Goal: Task Accomplishment & Management: Complete application form

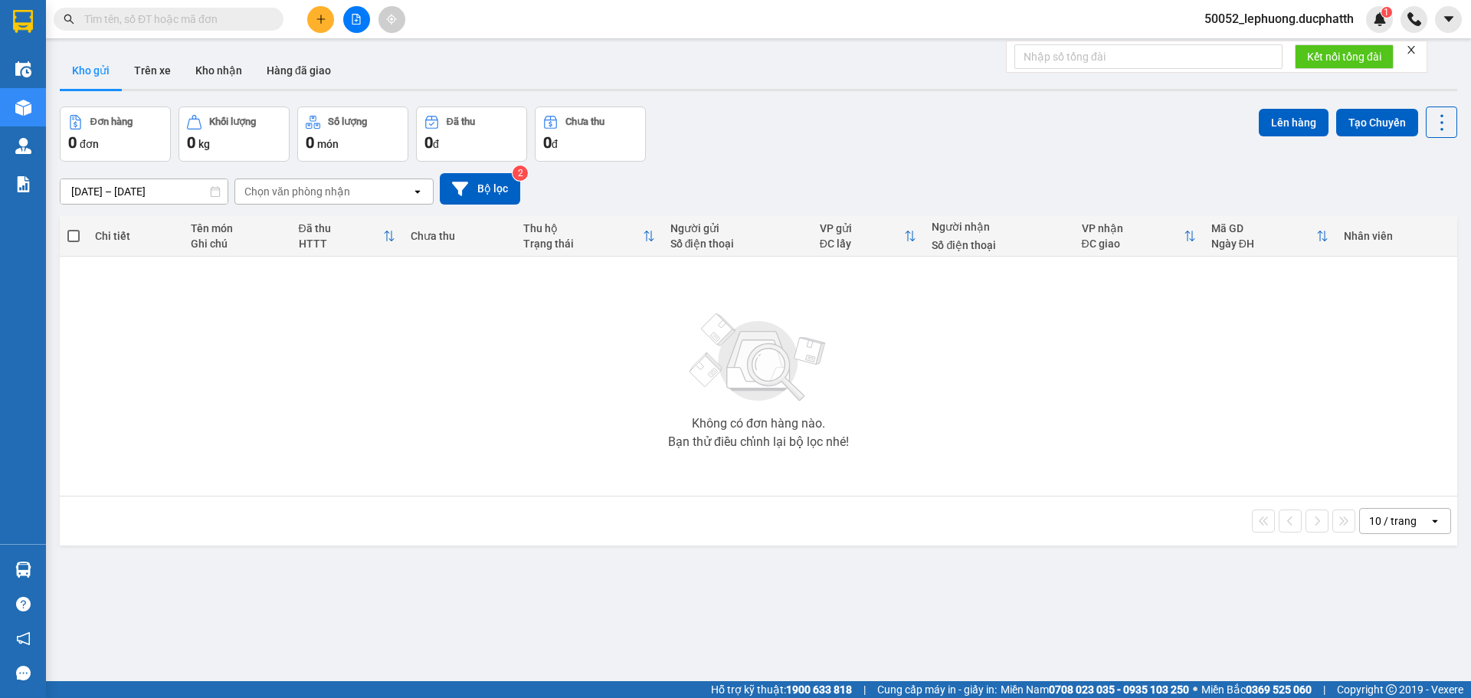
click at [322, 17] on icon "plus" at bounding box center [321, 19] width 11 height 11
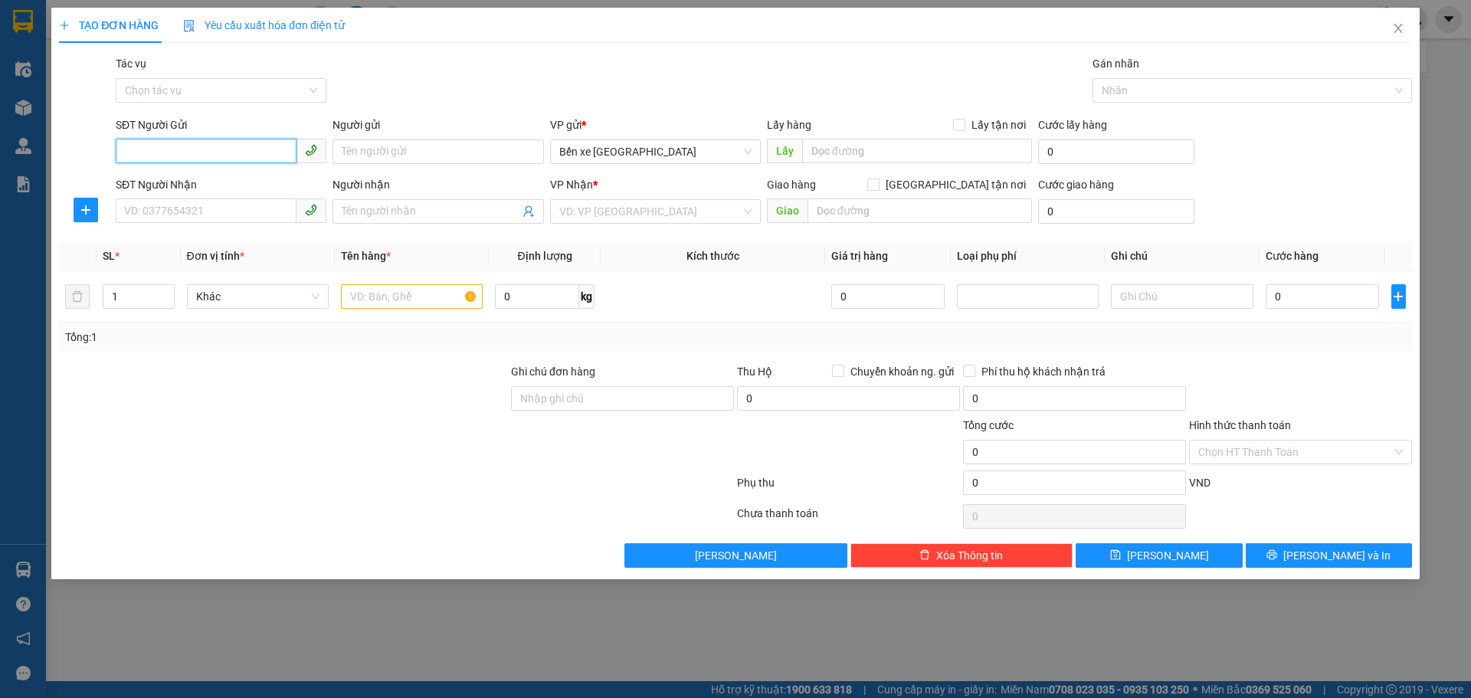
click at [175, 153] on input "SĐT Người Gửi" at bounding box center [206, 151] width 181 height 25
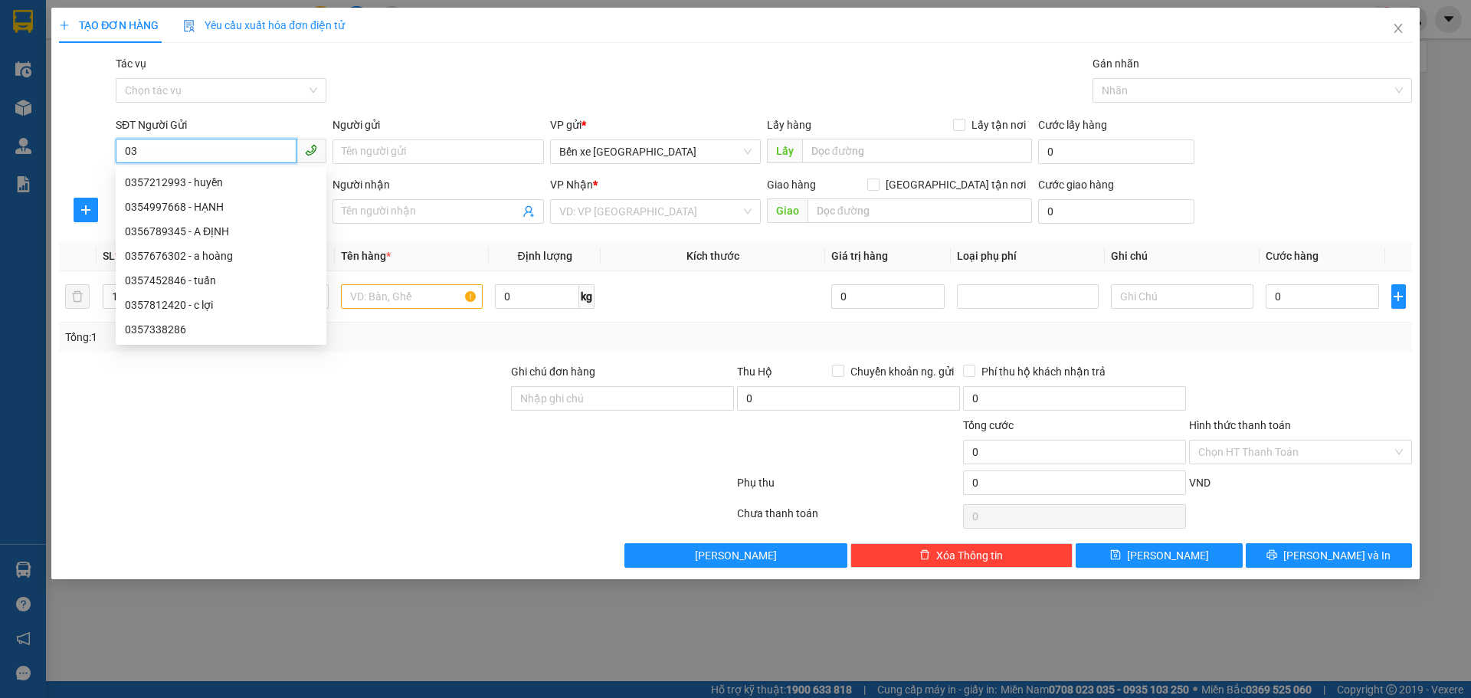
type input "0"
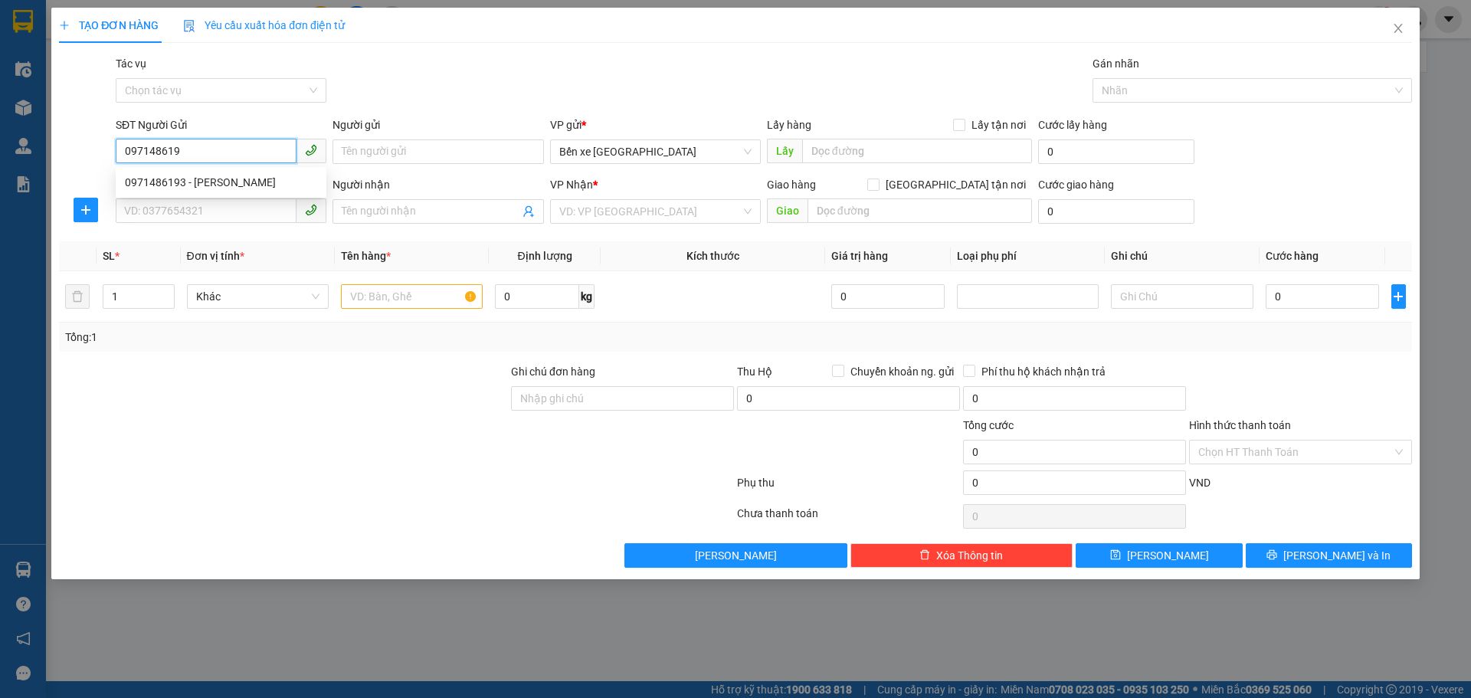
type input "0971486193"
click at [248, 181] on div "0971486193 - [PERSON_NAME]" at bounding box center [221, 182] width 192 height 17
type input "[PERSON_NAME]"
type input "0971486193"
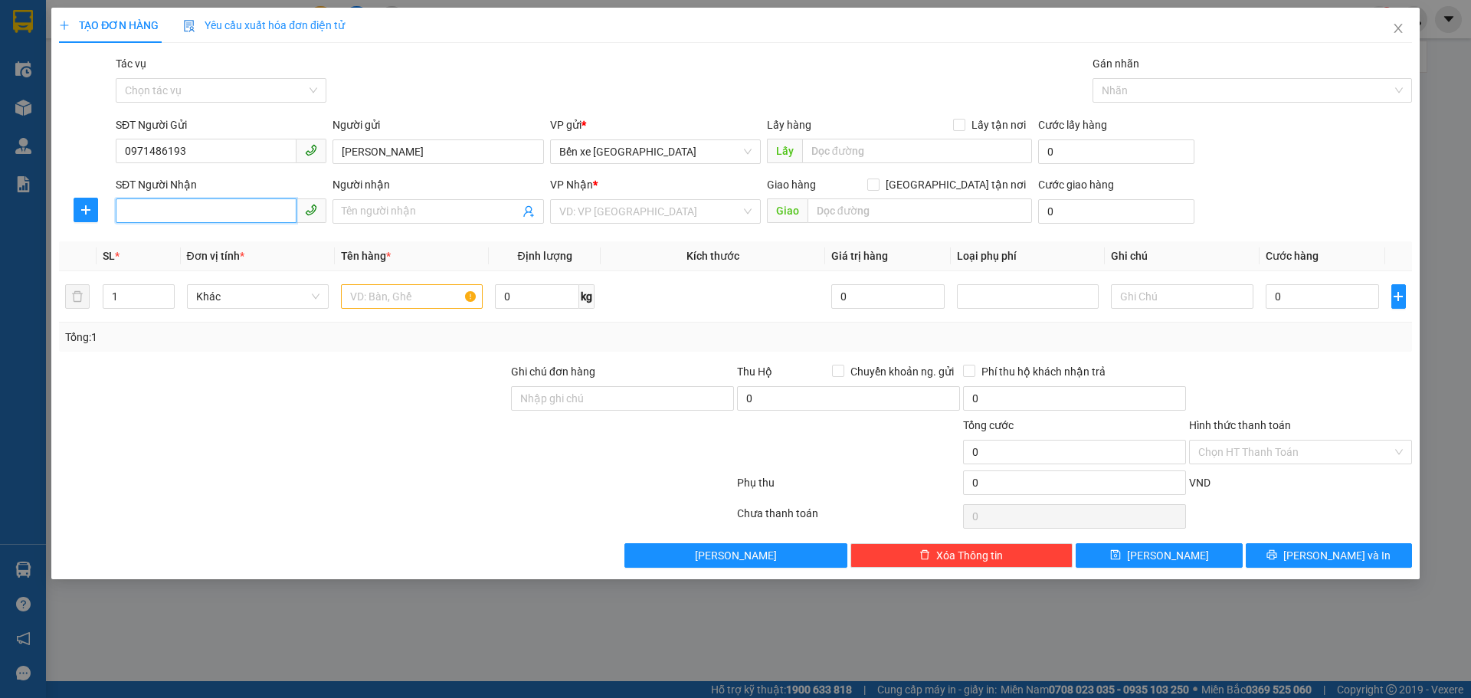
click at [209, 208] on input "SĐT Người Nhận" at bounding box center [206, 210] width 181 height 25
click at [198, 215] on input "SĐT Người Nhận" at bounding box center [206, 210] width 181 height 25
click at [210, 244] on div "0357887794 - a đăng" at bounding box center [221, 242] width 192 height 17
type input "0357887794"
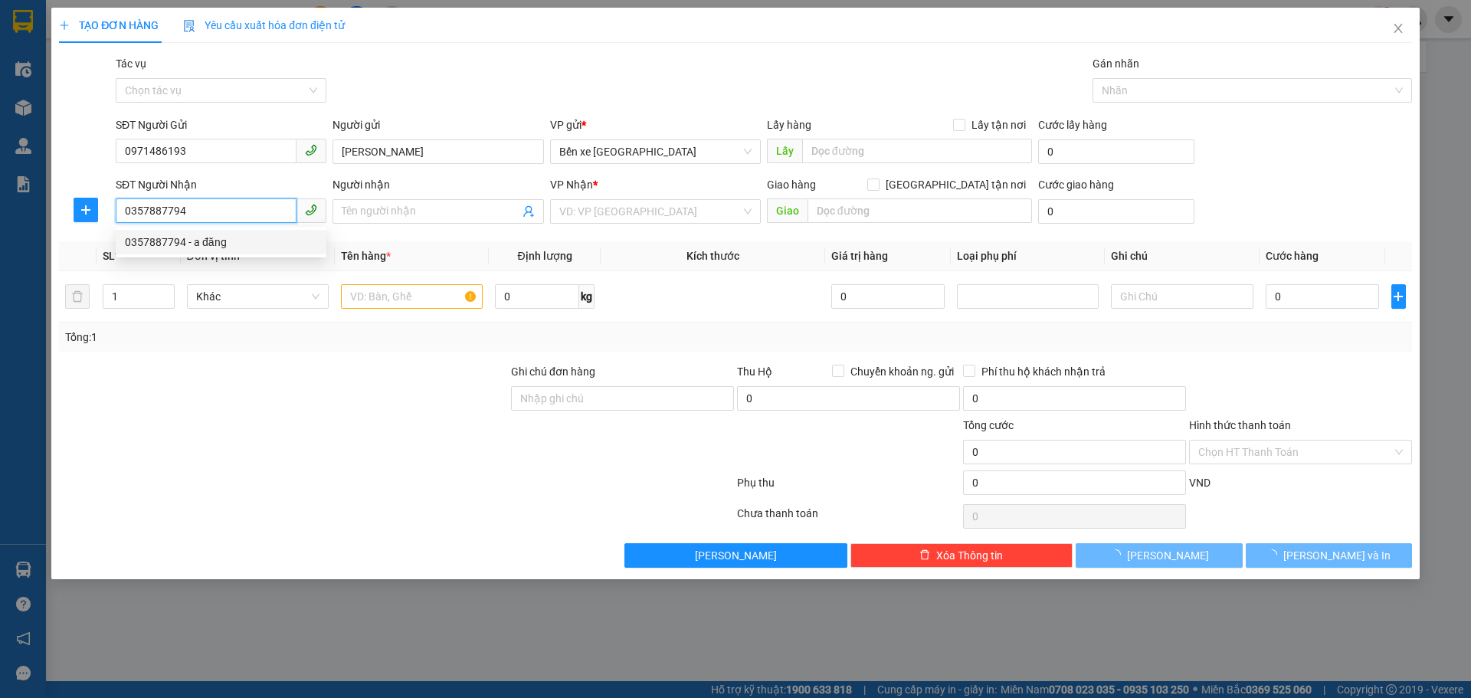
type input "a đăng"
checkbox input "true"
type input "157 ngõ 79 cầu giấy [GEOGRAPHIC_DATA]"
type input "100.000"
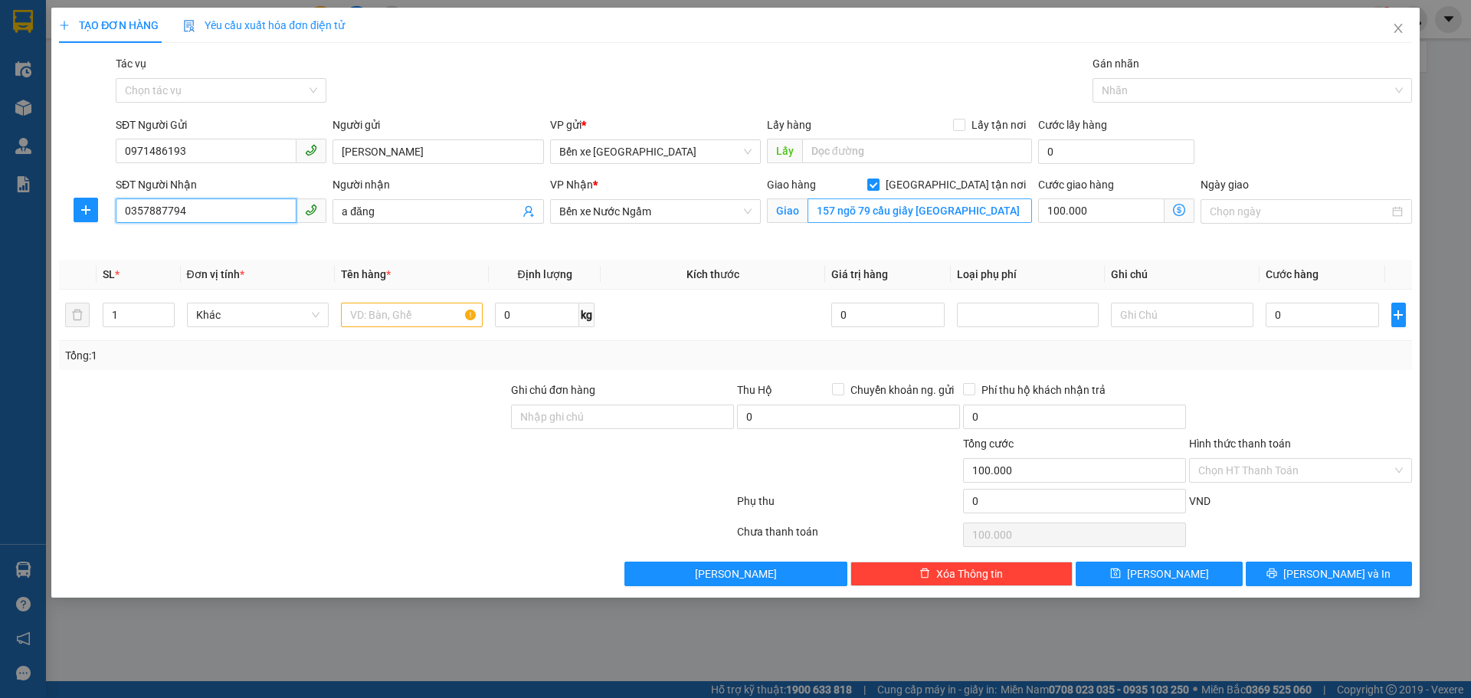
type input "0357887794"
click at [965, 211] on input "157 ngõ 79 cầu giấy [GEOGRAPHIC_DATA]" at bounding box center [919, 210] width 224 height 25
click at [965, 213] on input "157 ngõ 79 cầu giấy [GEOGRAPHIC_DATA]" at bounding box center [919, 210] width 224 height 25
type input "157 ngõ 79 yên hoà cầu giấy"
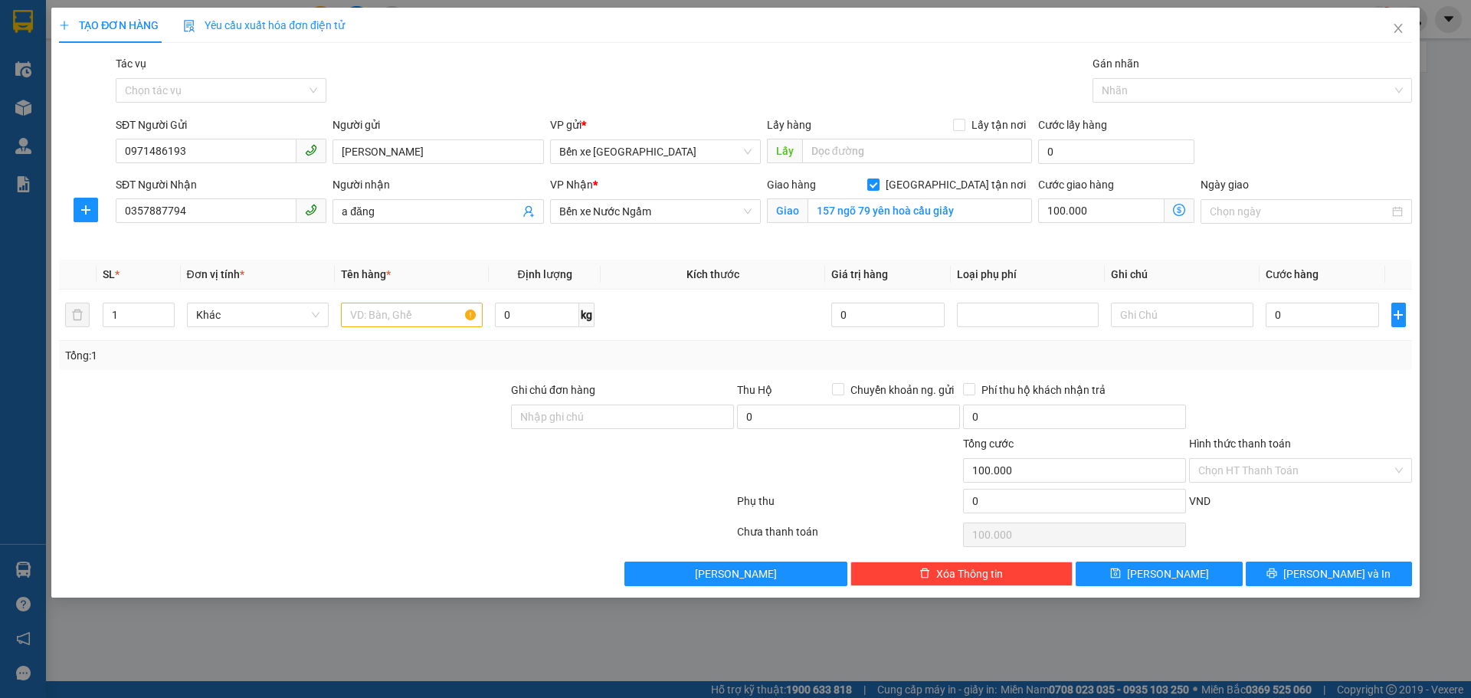
click at [1172, 216] on span at bounding box center [1179, 210] width 30 height 25
click at [1181, 212] on icon "dollar-circle" at bounding box center [1179, 210] width 12 height 12
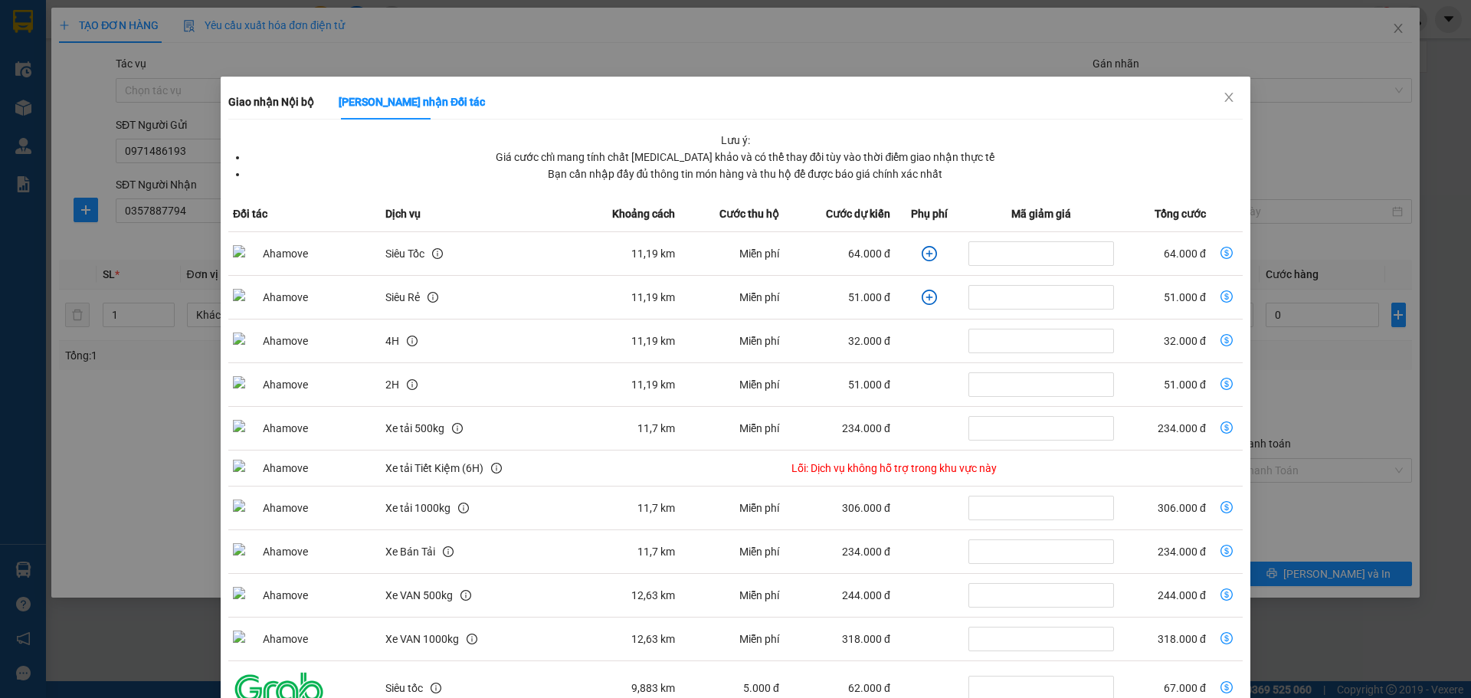
click at [922, 256] on icon "plus-circle" at bounding box center [929, 253] width 15 height 15
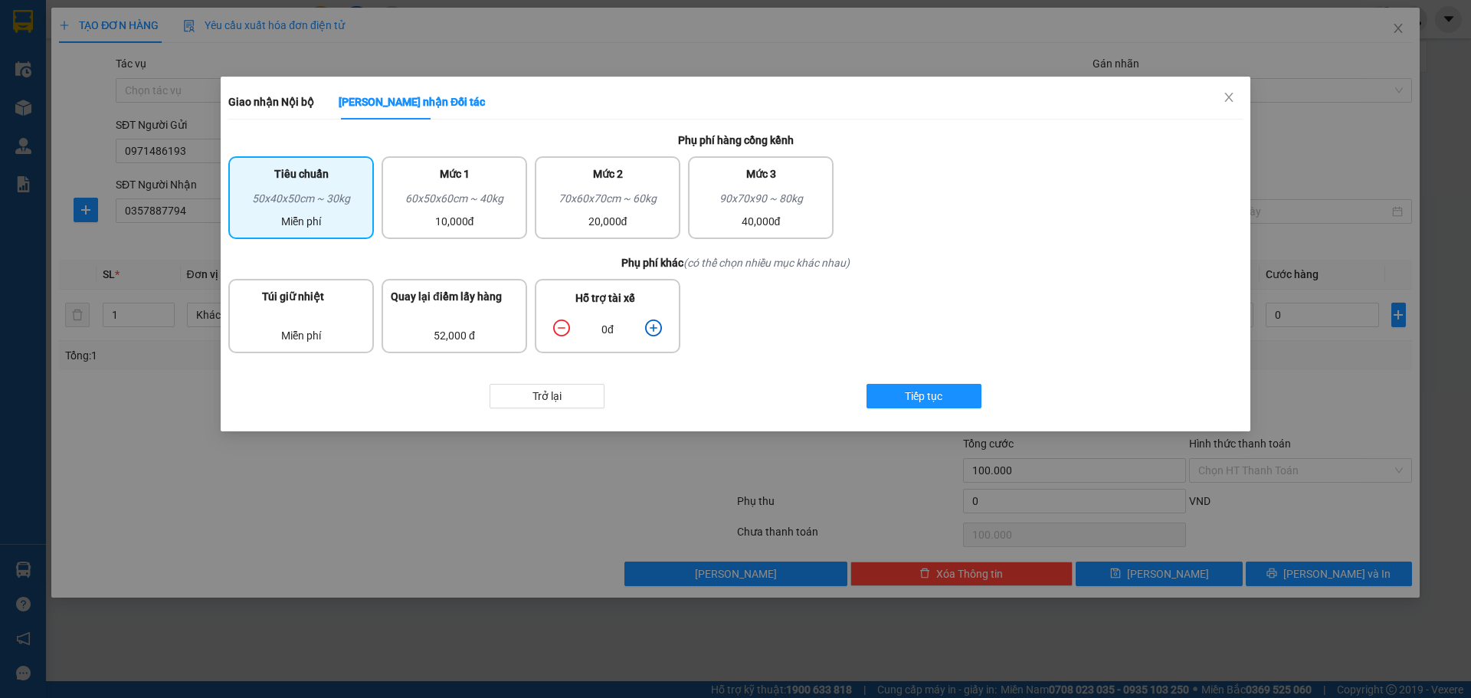
click at [656, 329] on icon "plus-circle" at bounding box center [653, 327] width 17 height 17
click at [655, 329] on icon "plus-circle" at bounding box center [653, 327] width 17 height 17
click at [899, 403] on button "Tiếp tục" at bounding box center [923, 396] width 115 height 25
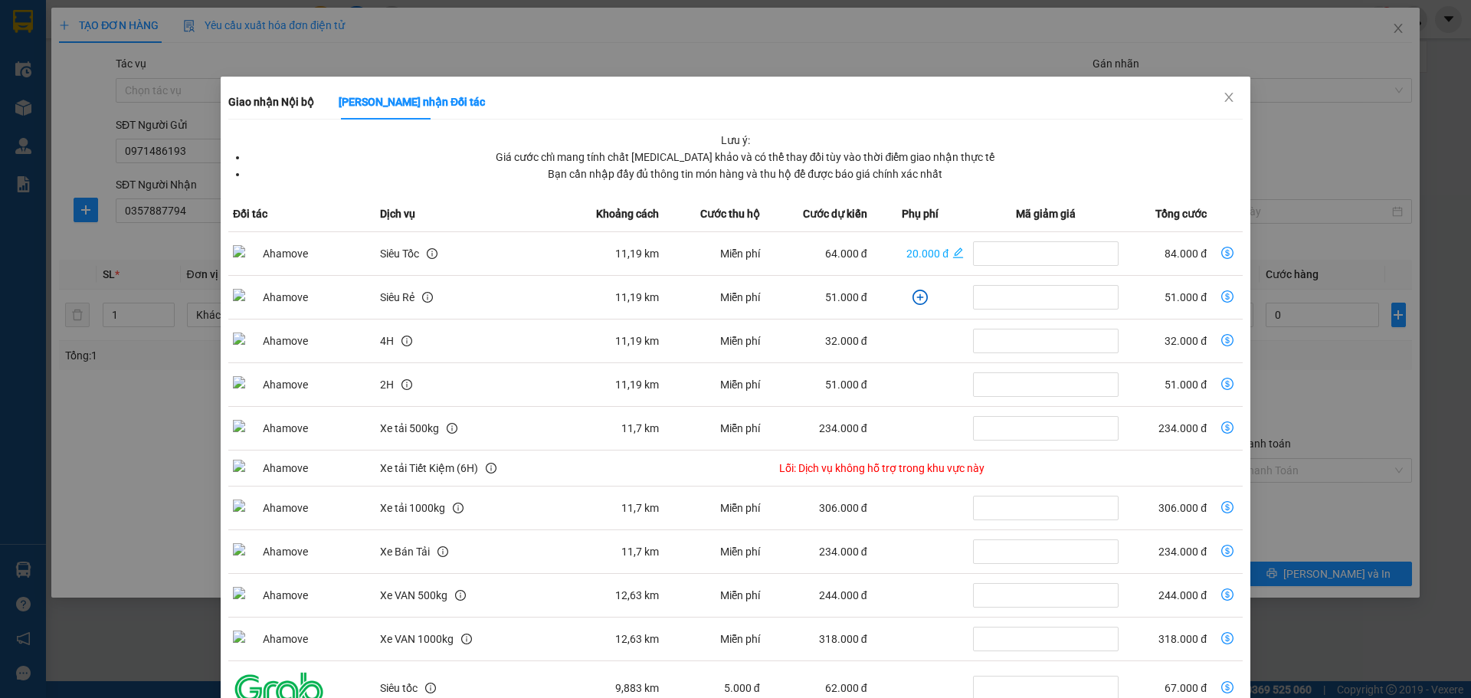
click at [1221, 248] on icon "dollar-circle" at bounding box center [1227, 253] width 12 height 12
type input "84.000"
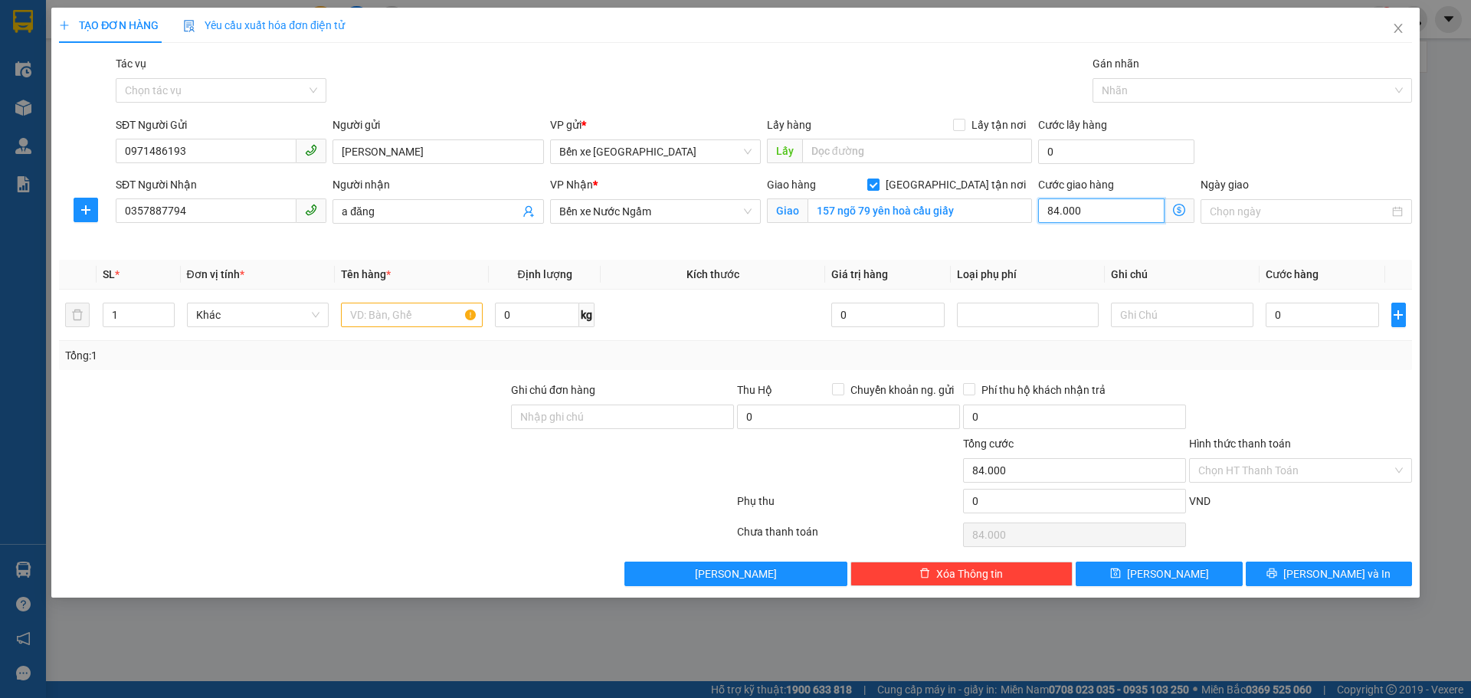
click at [1086, 208] on input "84.000" at bounding box center [1101, 210] width 126 height 25
type input "8"
type input "85"
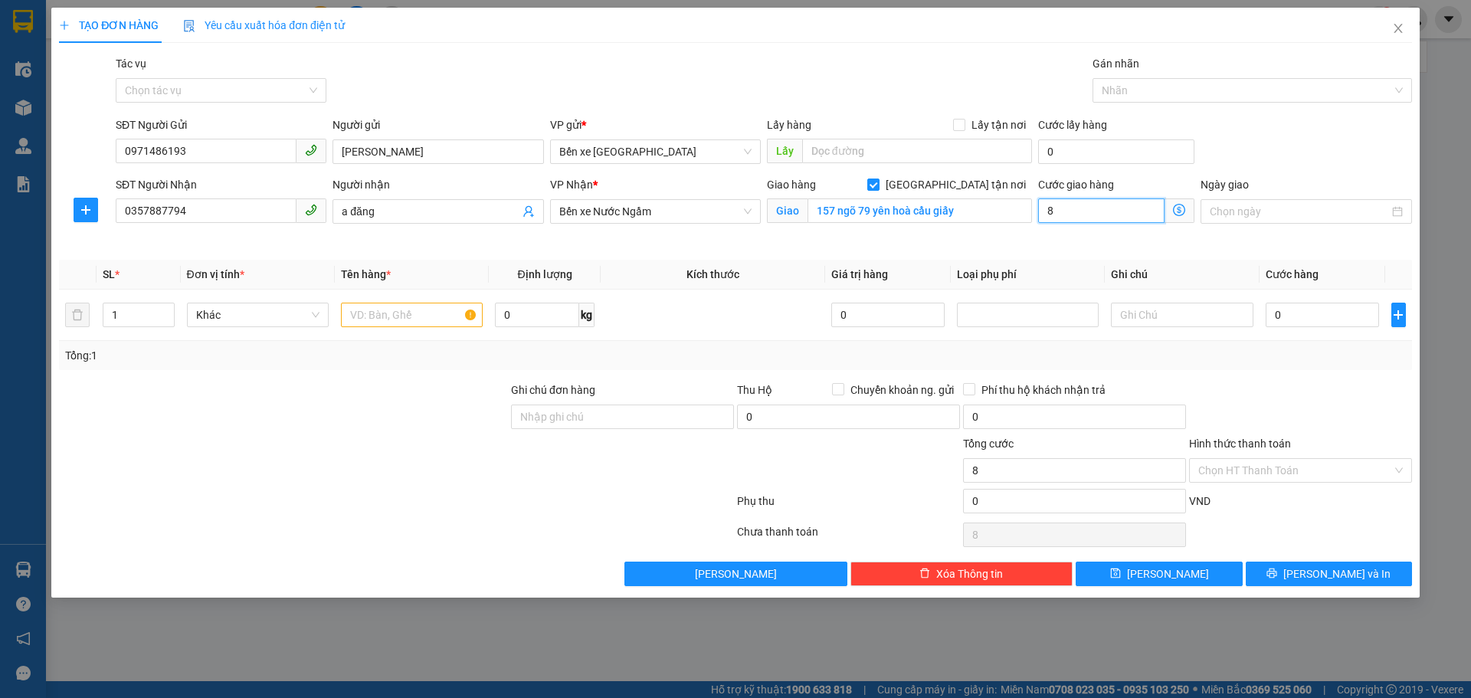
type input "85"
click at [1216, 260] on th "Ghi chú" at bounding box center [1182, 275] width 154 height 30
type input "85.000"
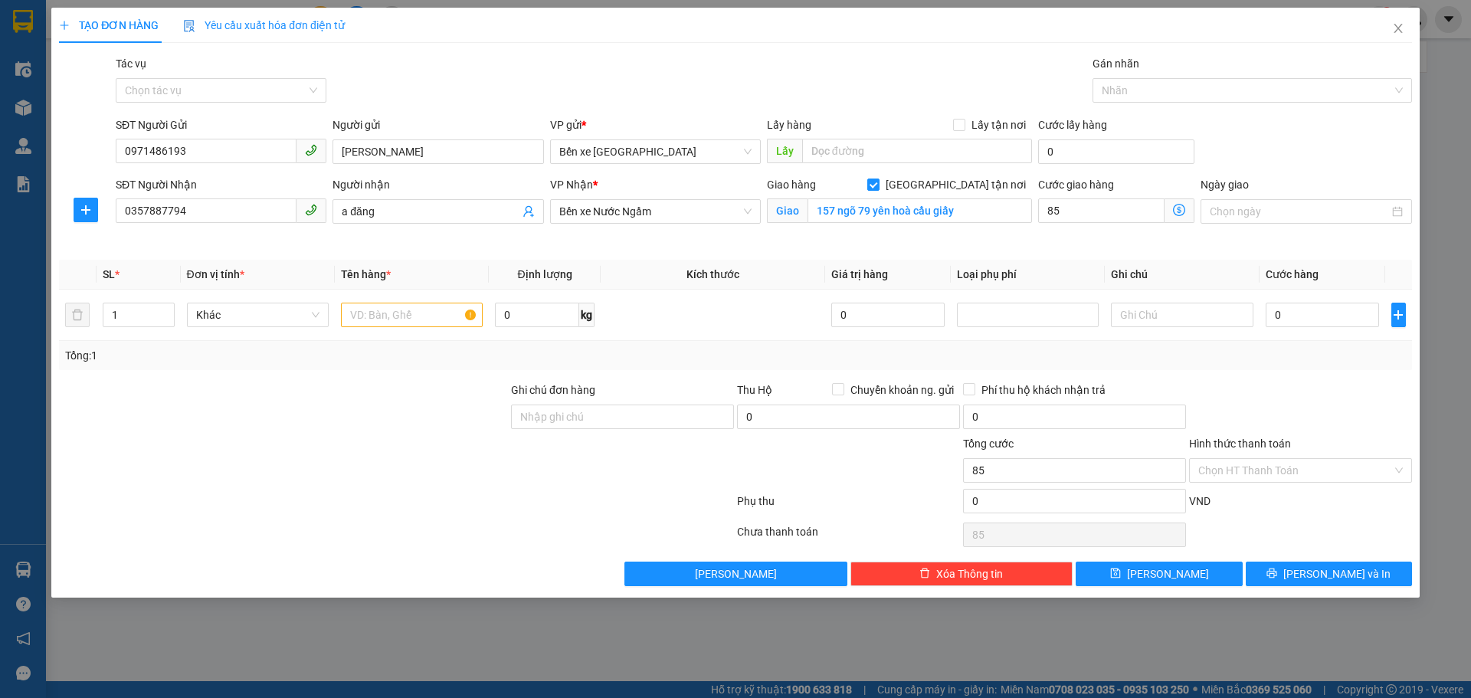
type input "85.000"
click at [1346, 313] on input "0" at bounding box center [1323, 315] width 114 height 25
type input "3"
type input "85.003"
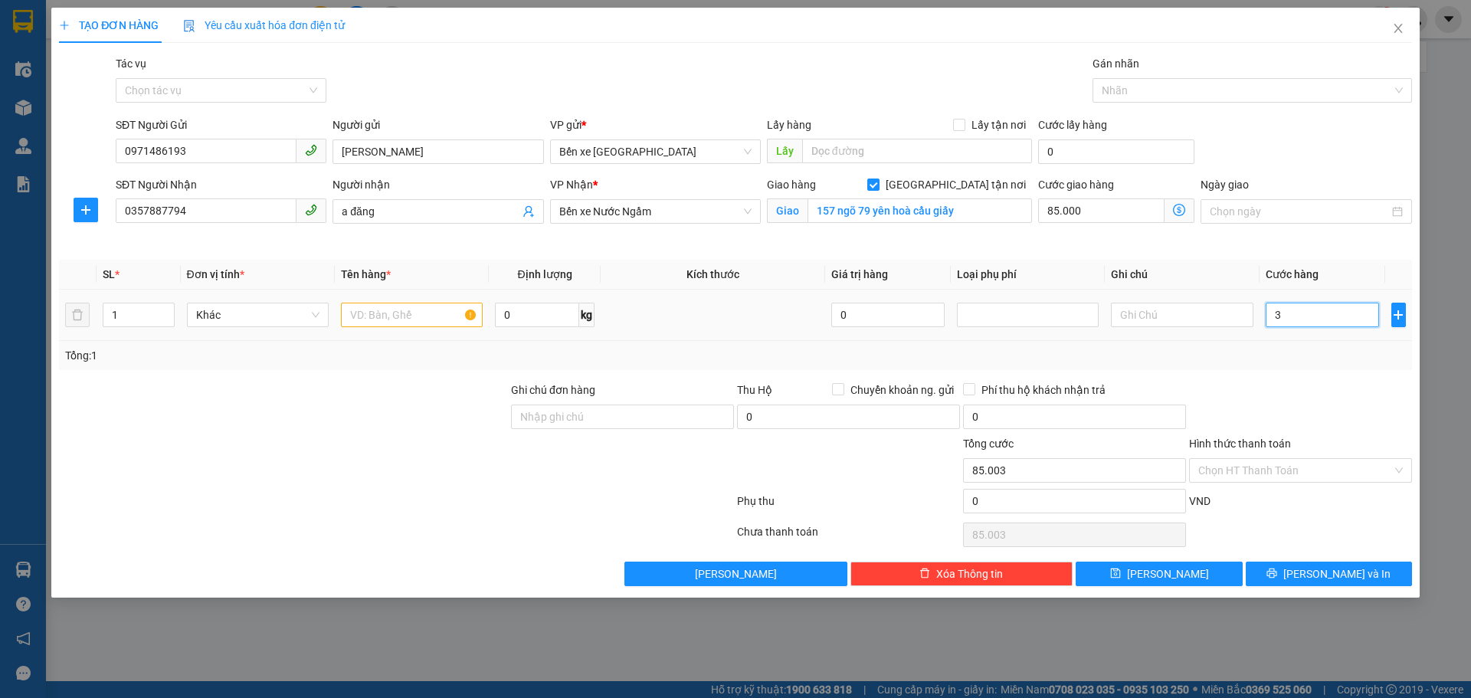
type input "30"
type input "85.030"
type input "30.000"
type input "115.000"
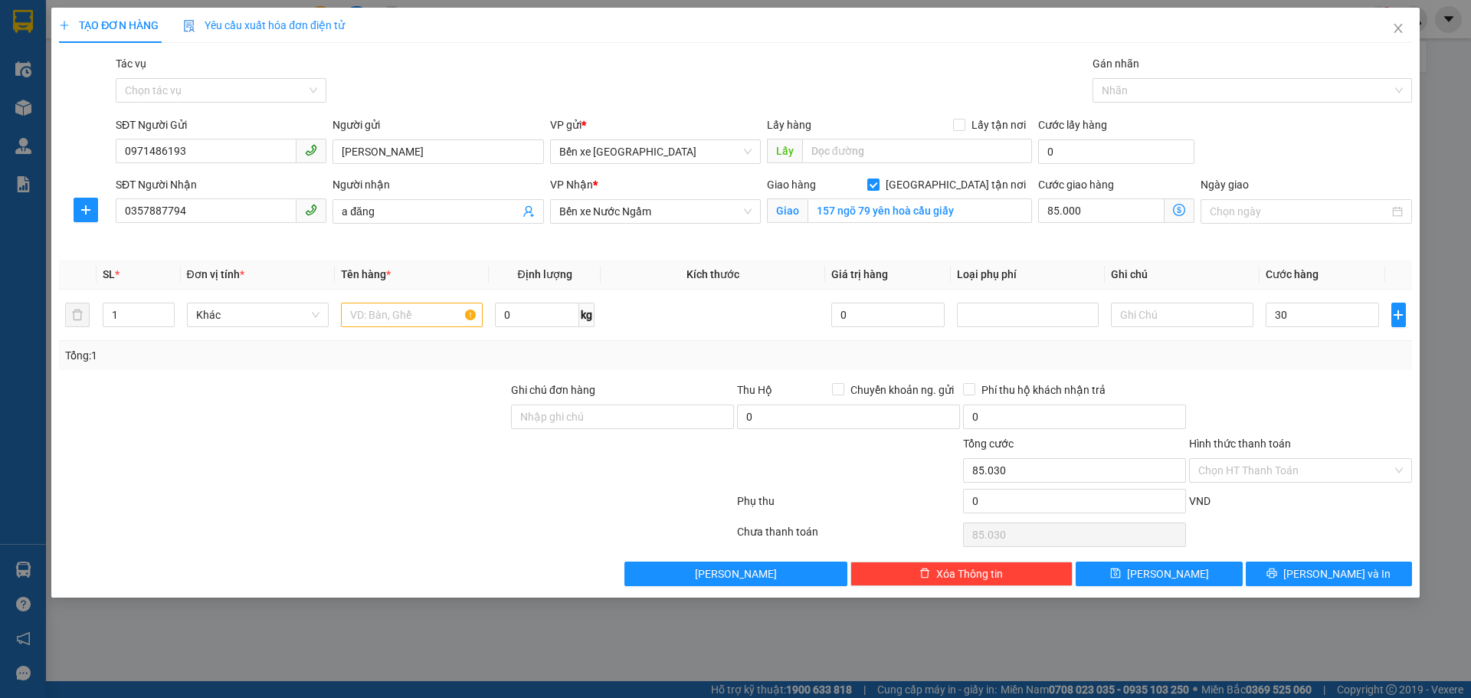
type input "115.000"
click at [1312, 360] on div "Tổng: 1" at bounding box center [735, 355] width 1341 height 17
click at [430, 313] on input "text" at bounding box center [412, 315] width 142 height 25
type input "1 thùng ct"
click at [1266, 468] on input "Hình thức thanh toán" at bounding box center [1295, 470] width 194 height 23
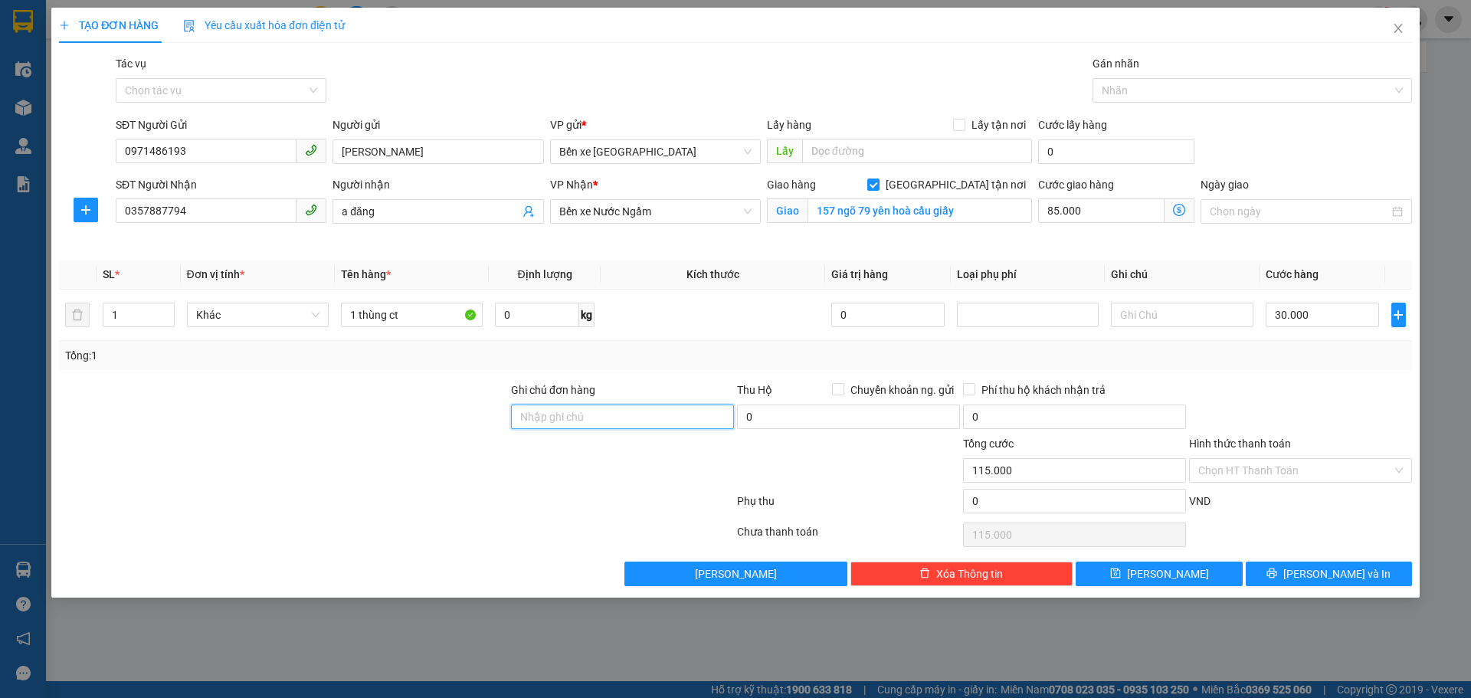
click at [595, 408] on input "Ghi chú đơn hàng" at bounding box center [622, 417] width 223 height 25
type input "nntt"
click at [1161, 577] on span "[PERSON_NAME]" at bounding box center [1168, 573] width 82 height 17
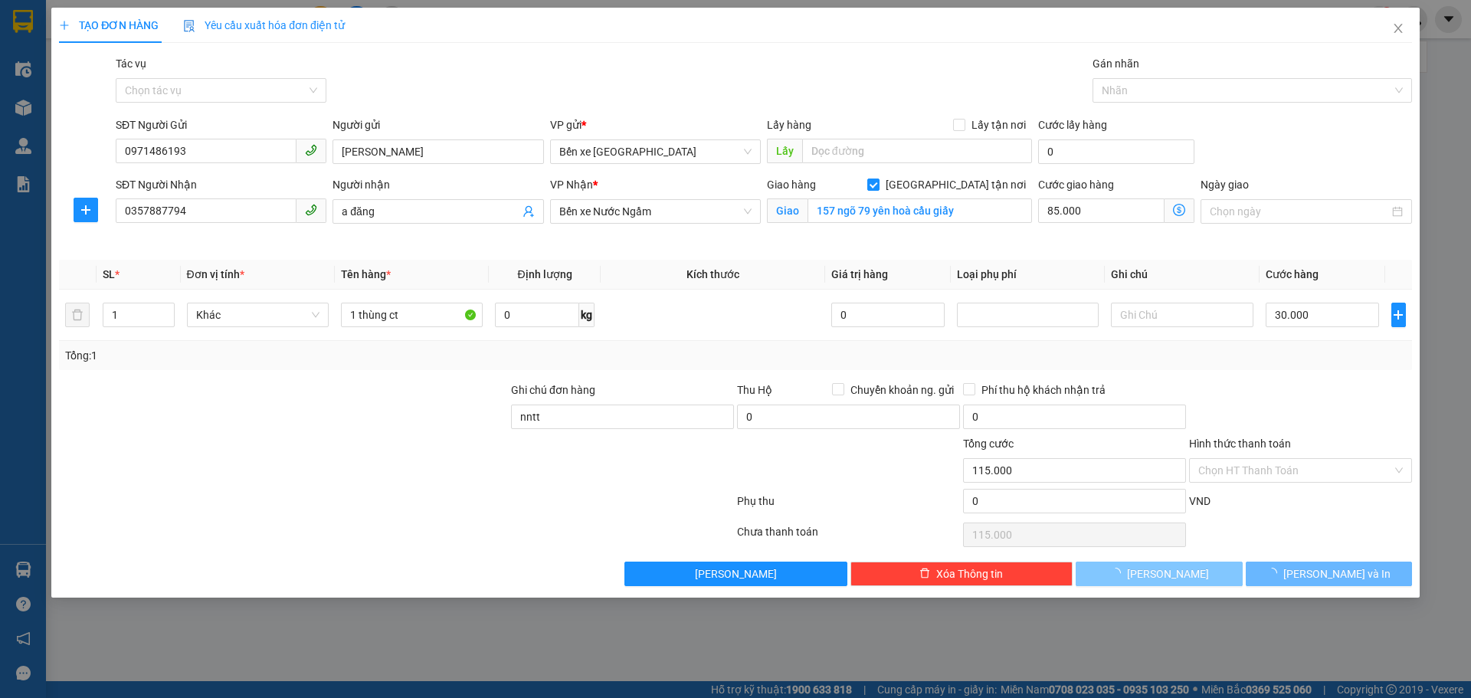
checkbox input "false"
type input "0"
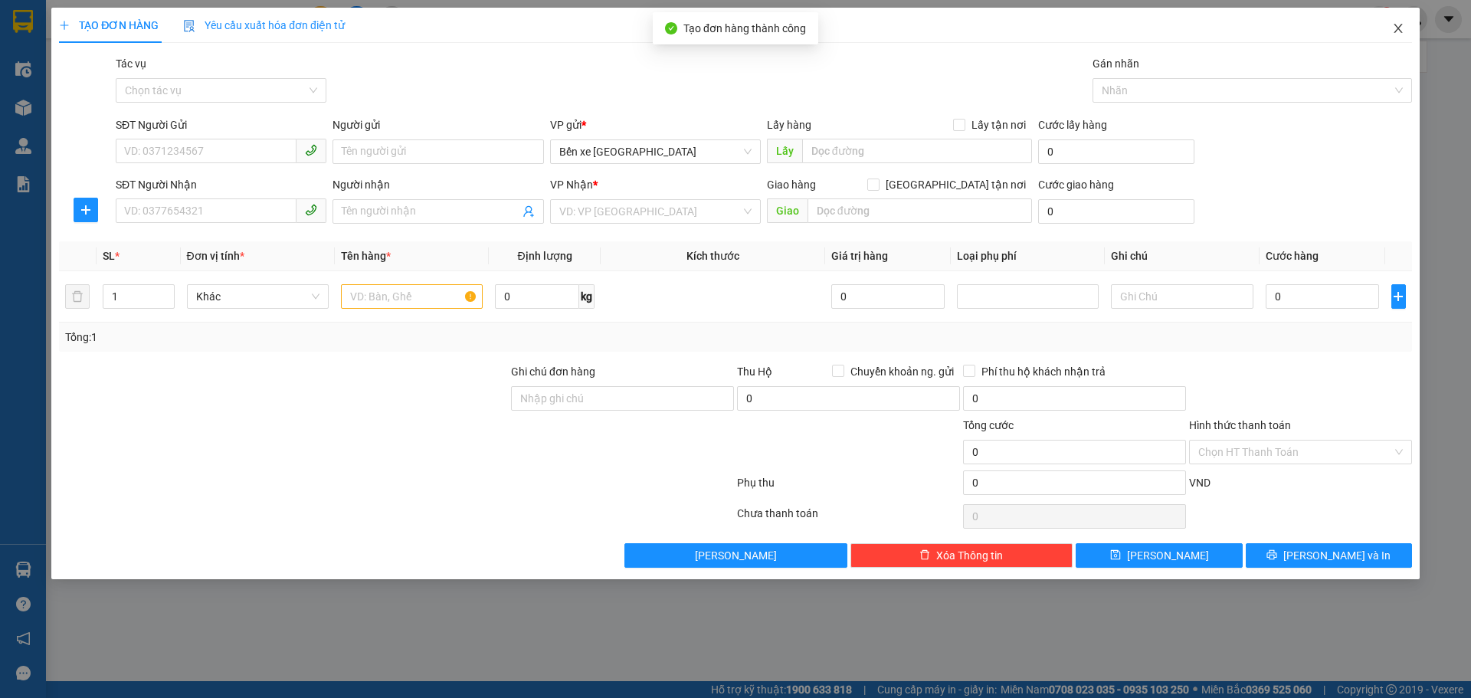
click at [1403, 34] on icon "close" at bounding box center [1398, 28] width 12 height 12
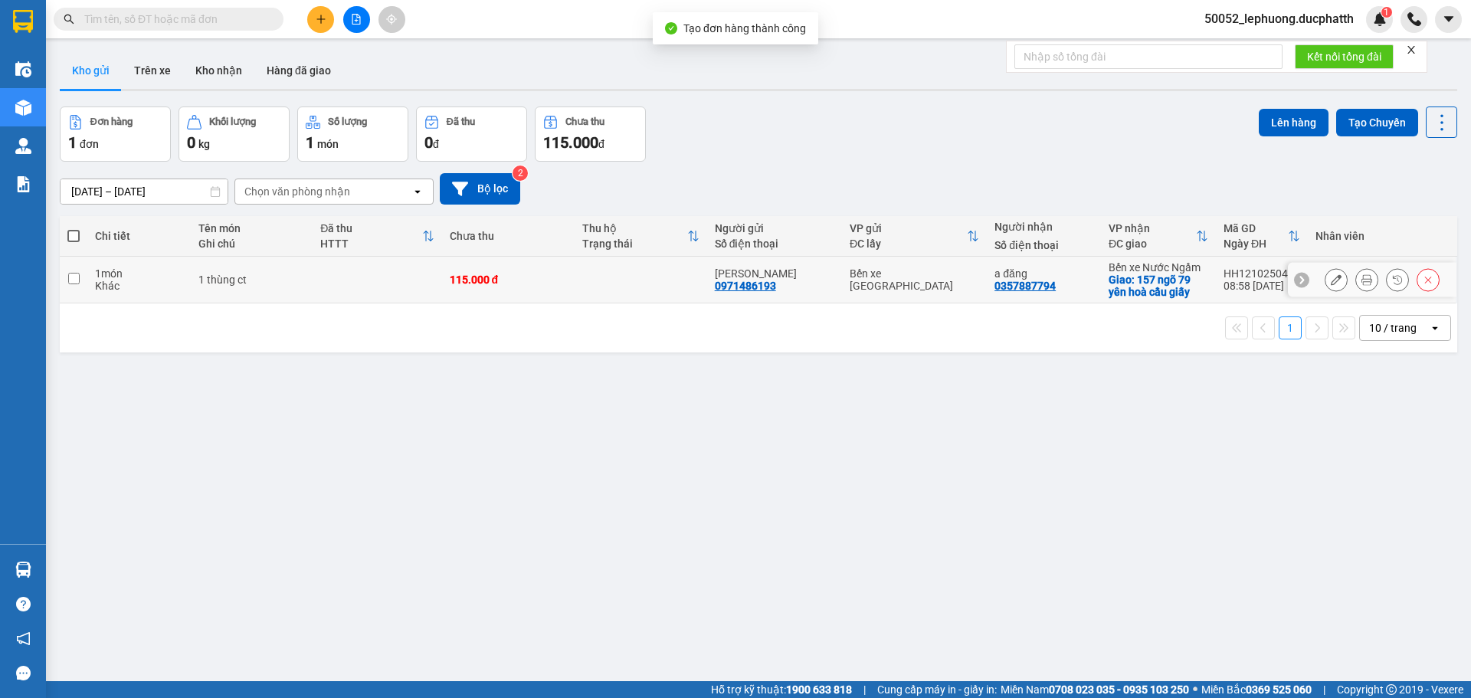
click at [386, 287] on td at bounding box center [377, 280] width 129 height 47
checkbox input "true"
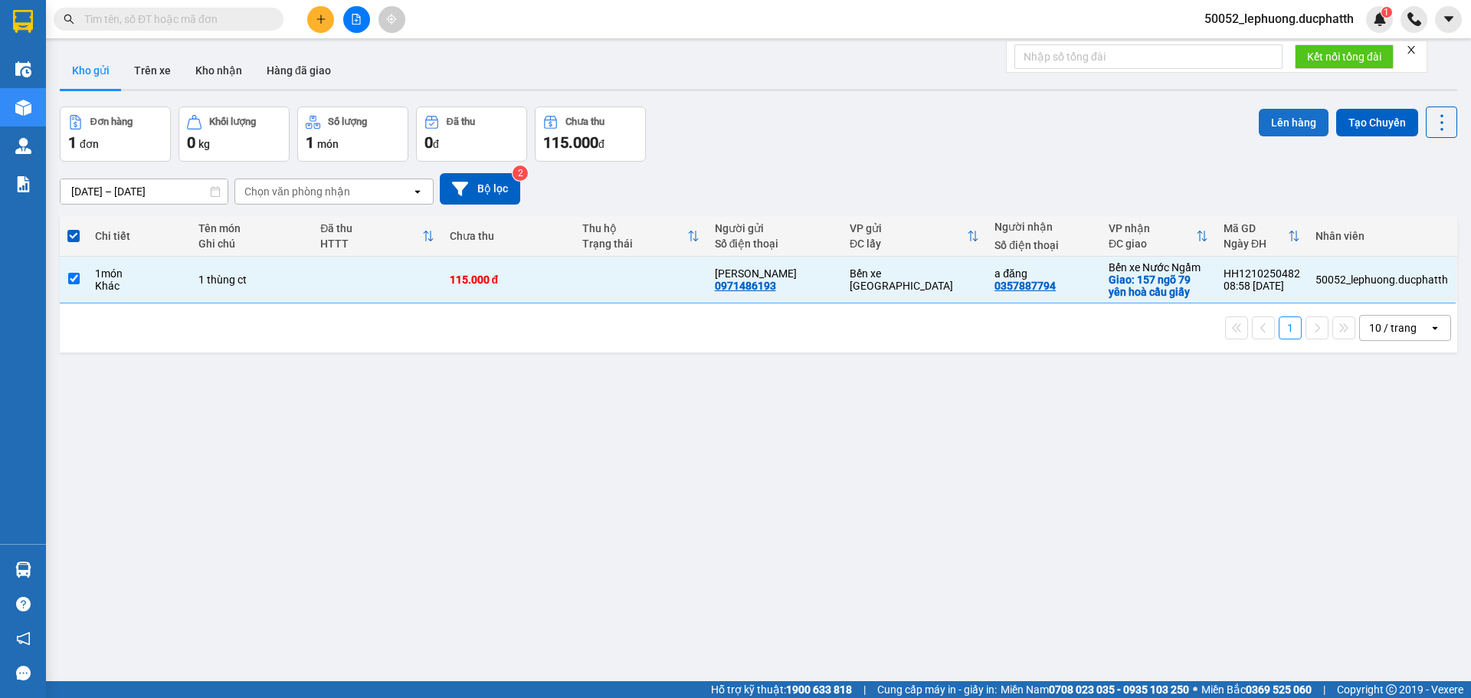
click at [1285, 128] on button "Lên hàng" at bounding box center [1294, 123] width 70 height 28
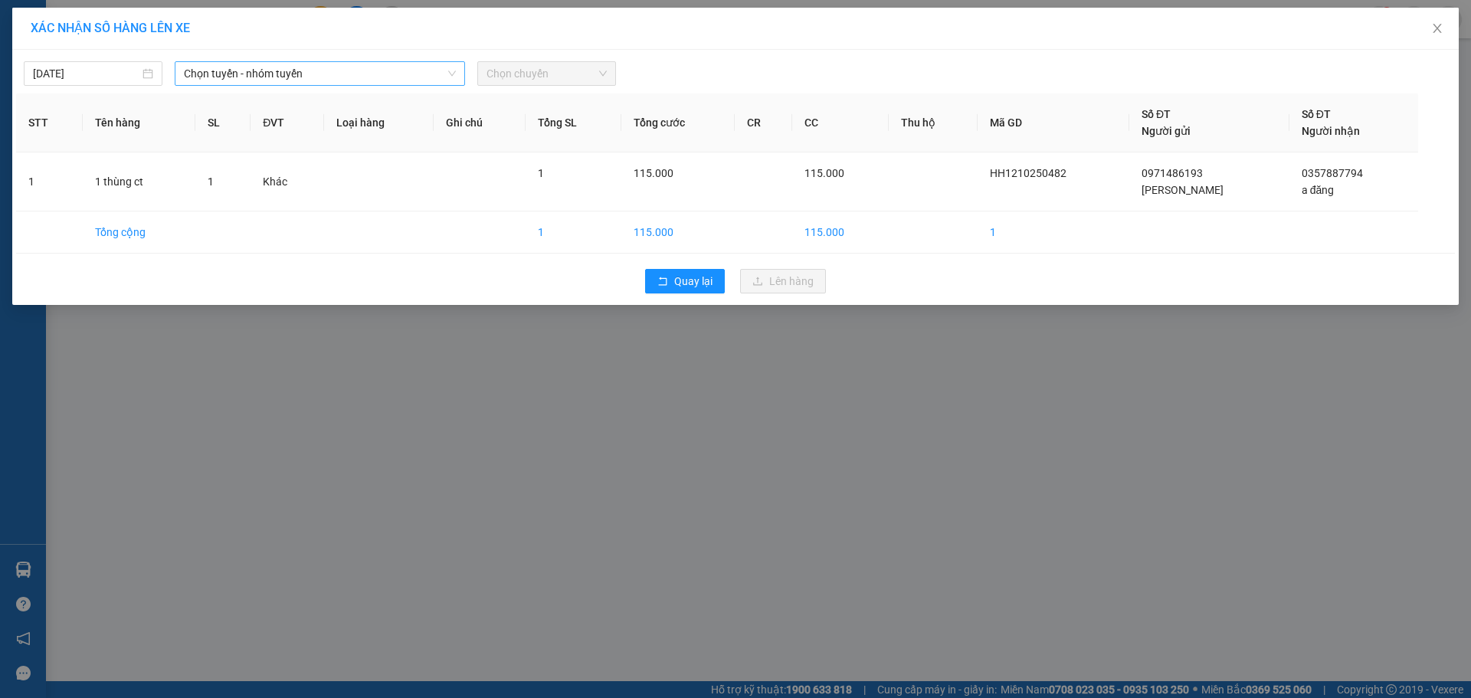
click at [338, 77] on span "Chọn tuyến - nhóm tuyến" at bounding box center [320, 73] width 272 height 23
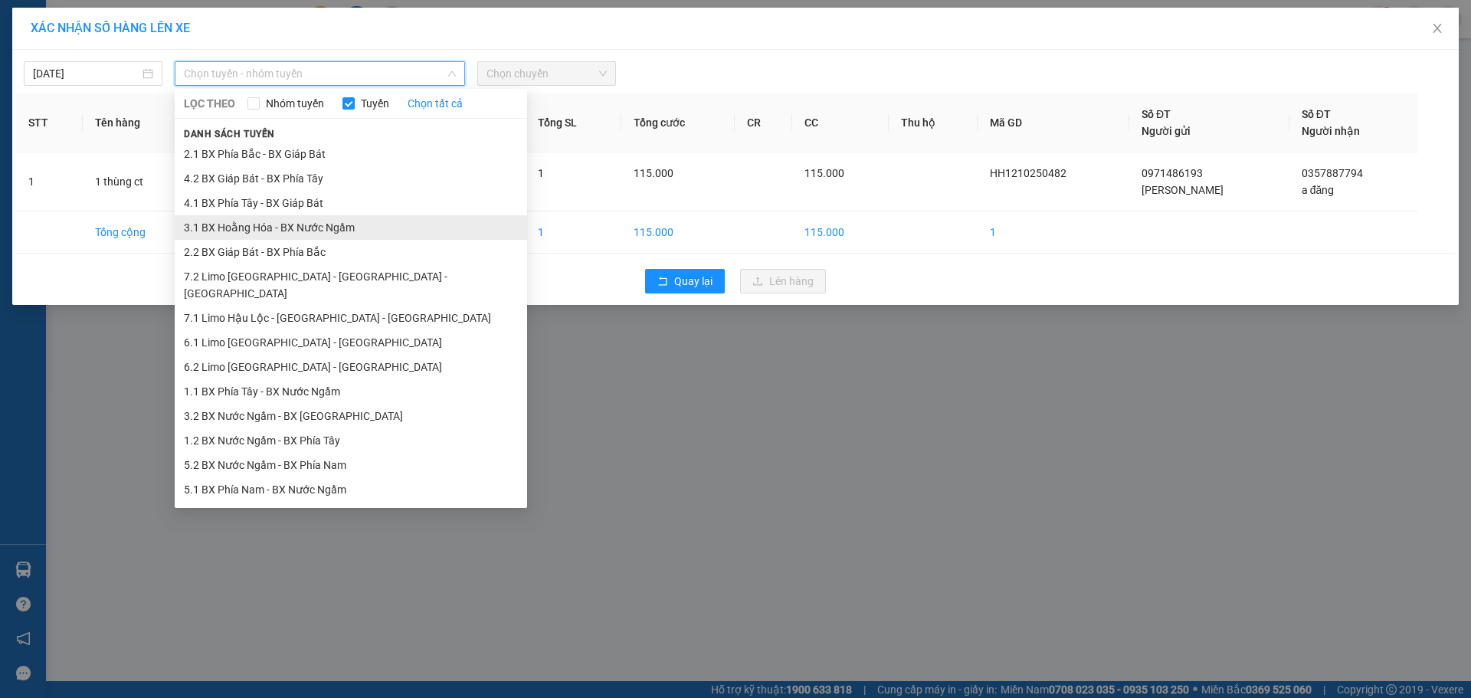
click at [295, 231] on li "3.1 BX Hoằng Hóa - BX Nước Ngầm" at bounding box center [351, 227] width 352 height 25
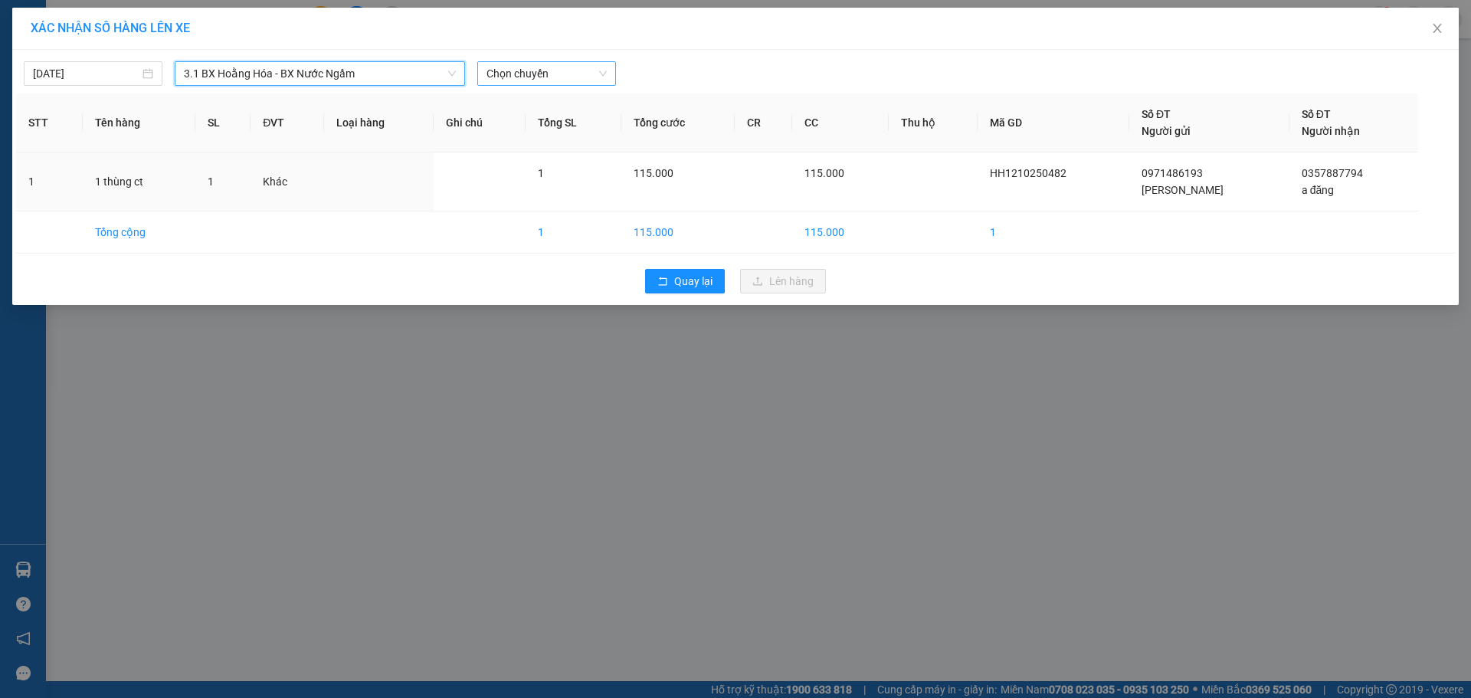
click at [567, 70] on span "Chọn chuyến" at bounding box center [546, 73] width 120 height 23
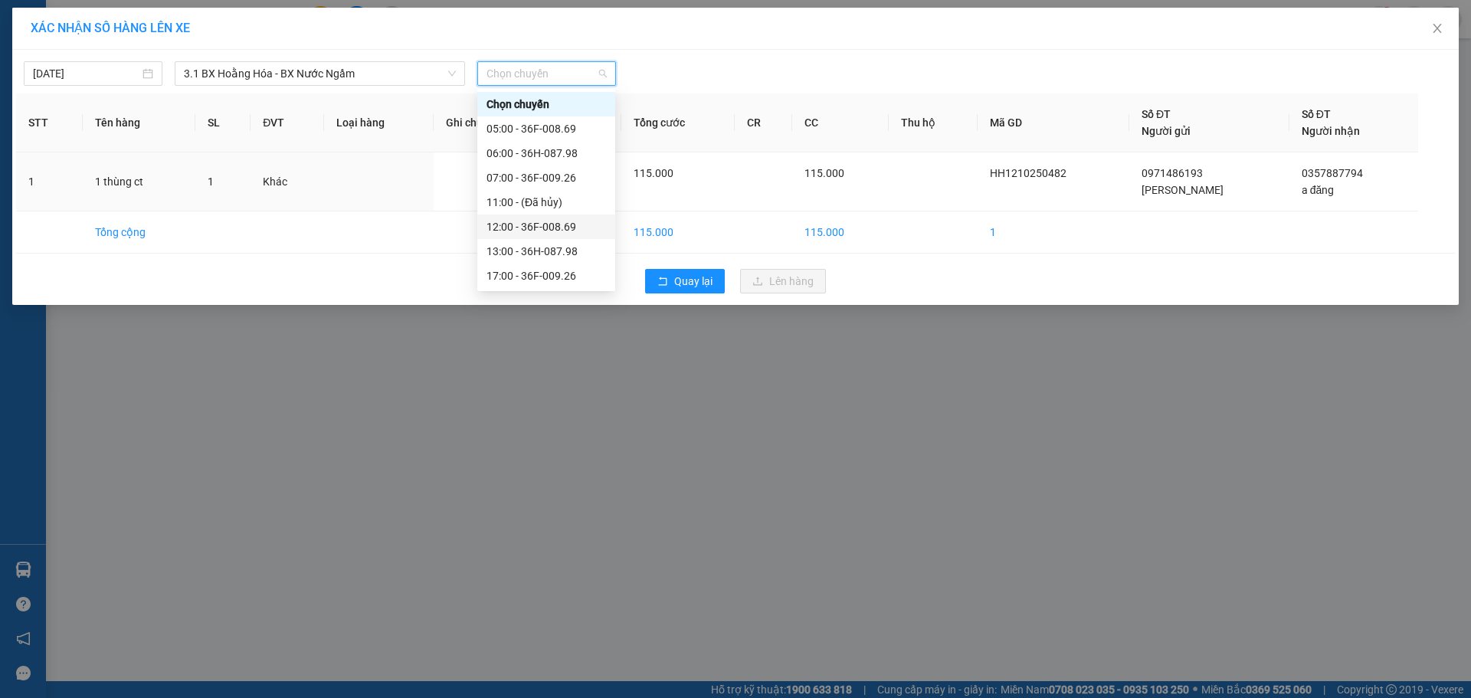
click at [559, 231] on div "12:00 - 36F-008.69" at bounding box center [546, 226] width 120 height 17
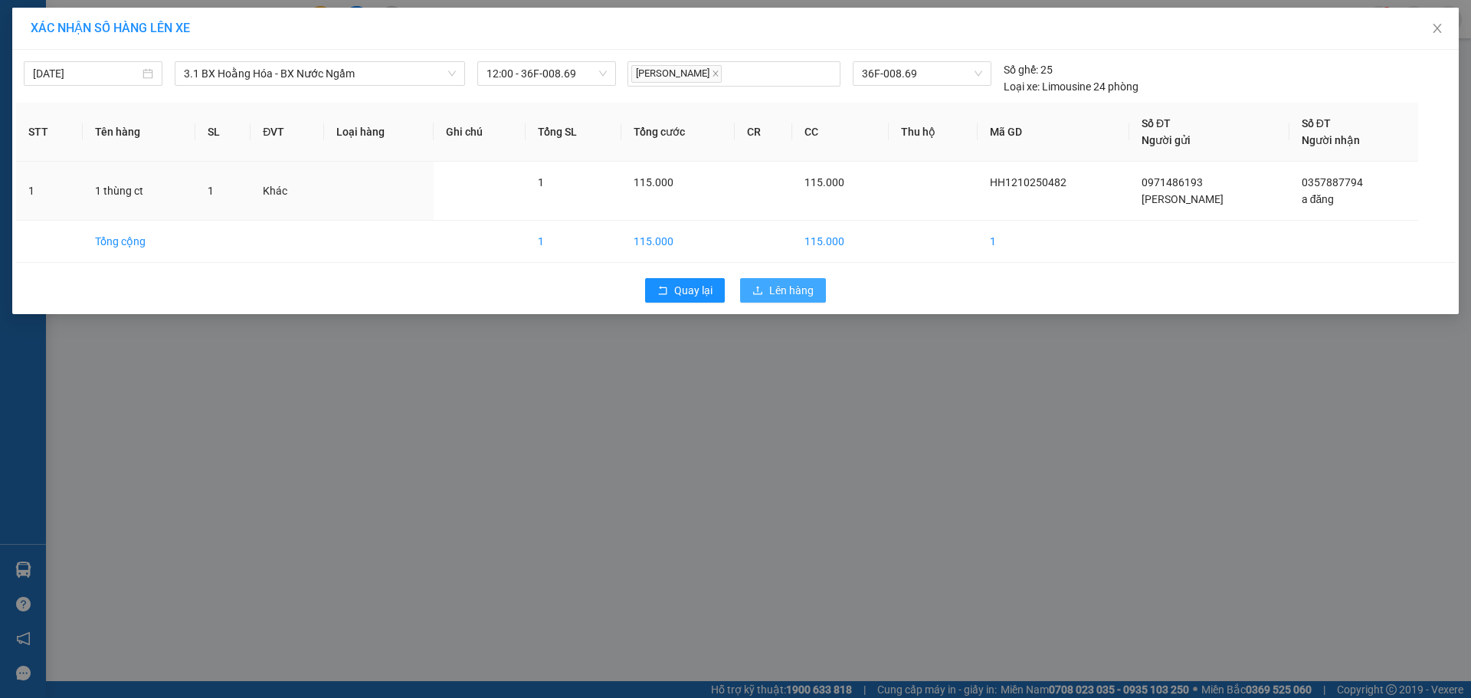
click at [760, 286] on icon "upload" at bounding box center [757, 290] width 11 height 11
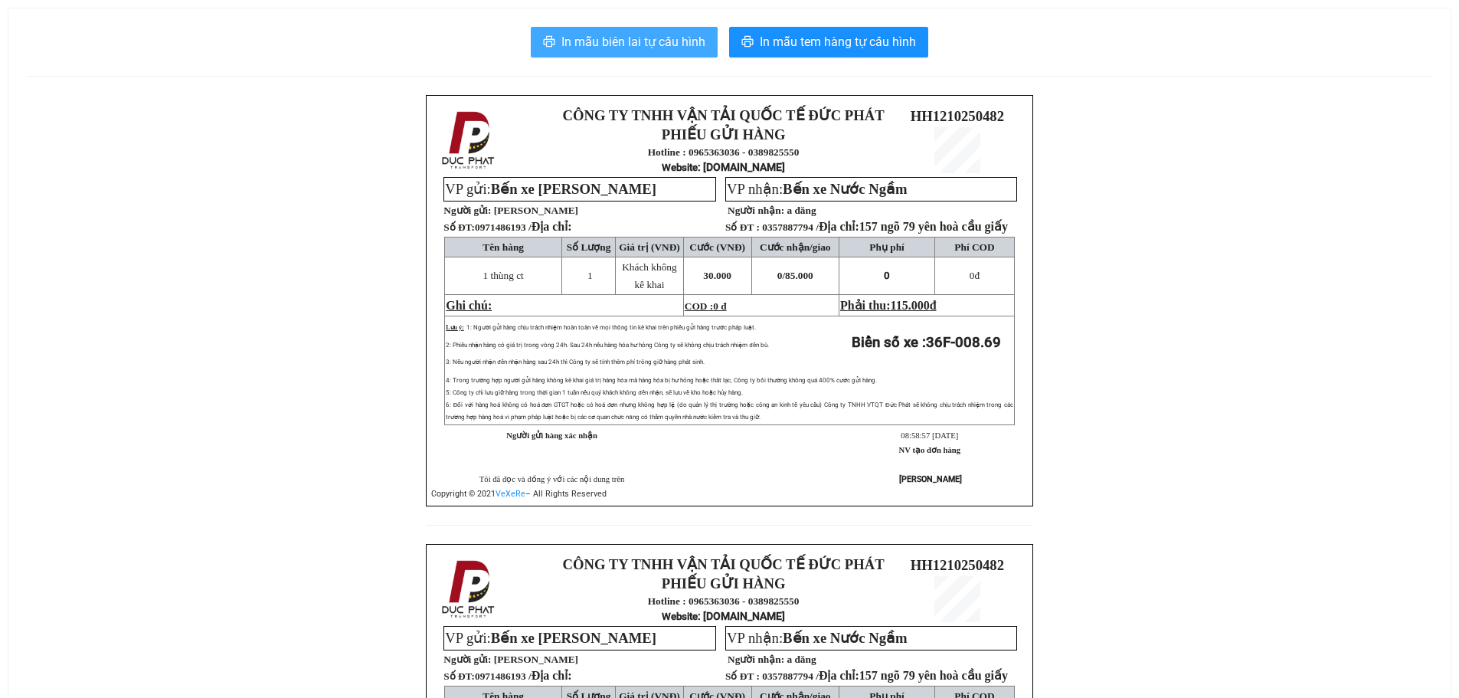
click at [634, 40] on span "In mẫu biên lai tự cấu hình" at bounding box center [634, 41] width 144 height 19
